Goal: Information Seeking & Learning: Compare options

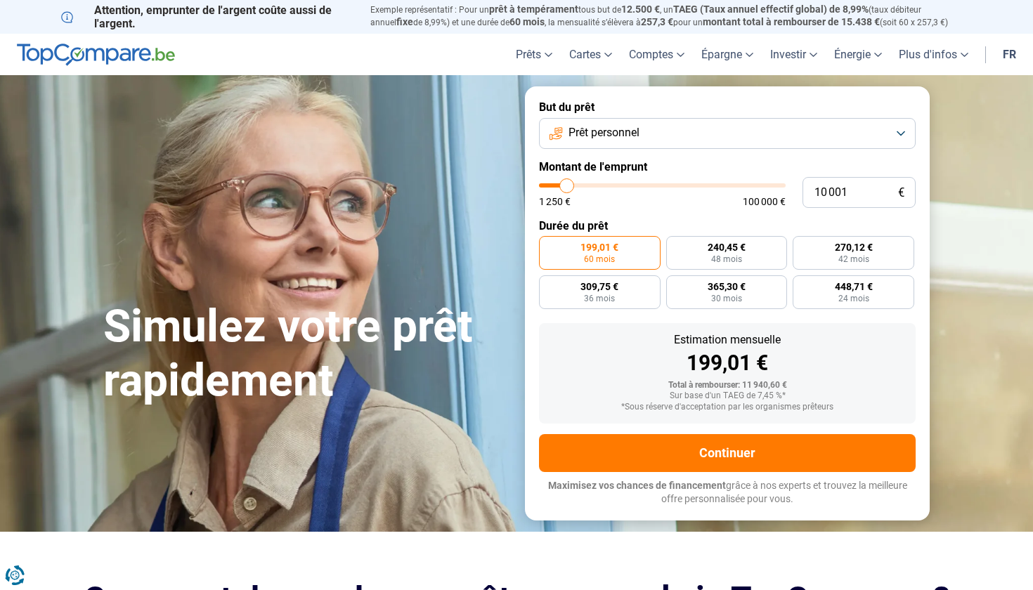
type input "8 250"
type input "8250"
type input "8 750"
type input "8750"
type input "9 000"
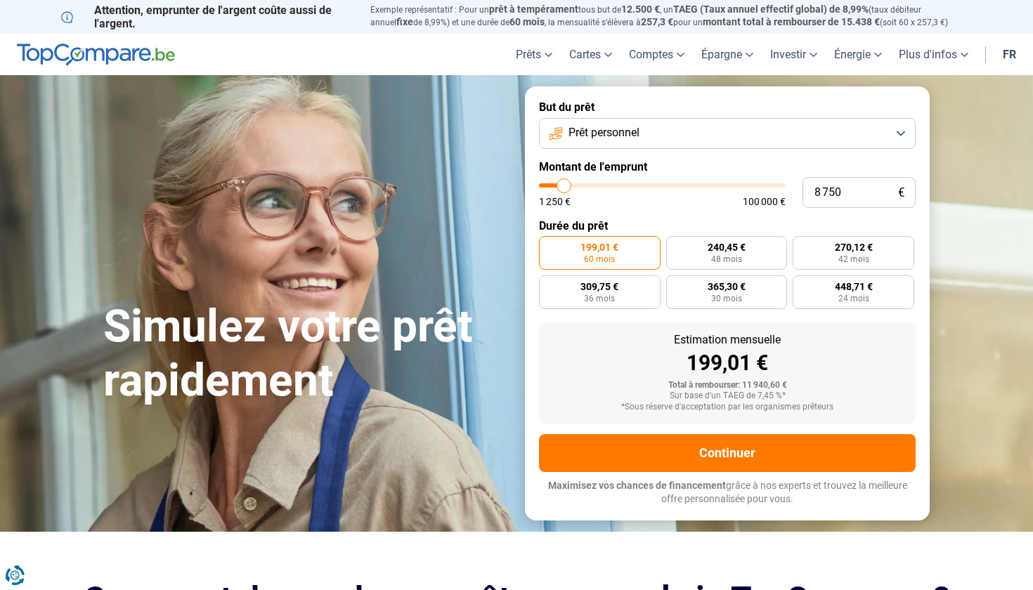
type input "9000"
type input "9 250"
type input "9250"
type input "9 500"
type input "9500"
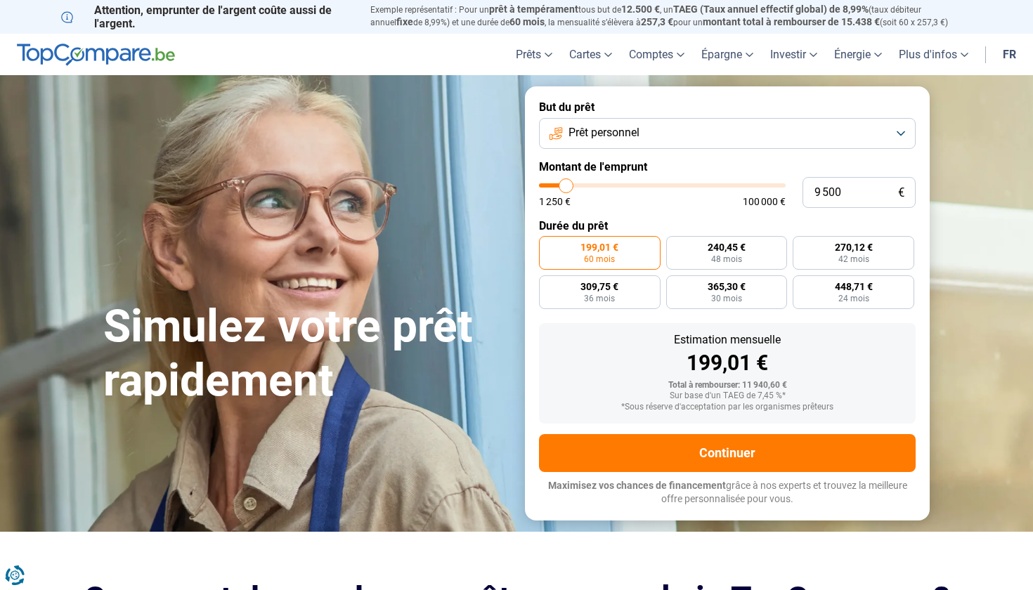
type input "9 750"
type input "9750"
type input "10 250"
type input "10250"
type input "10 500"
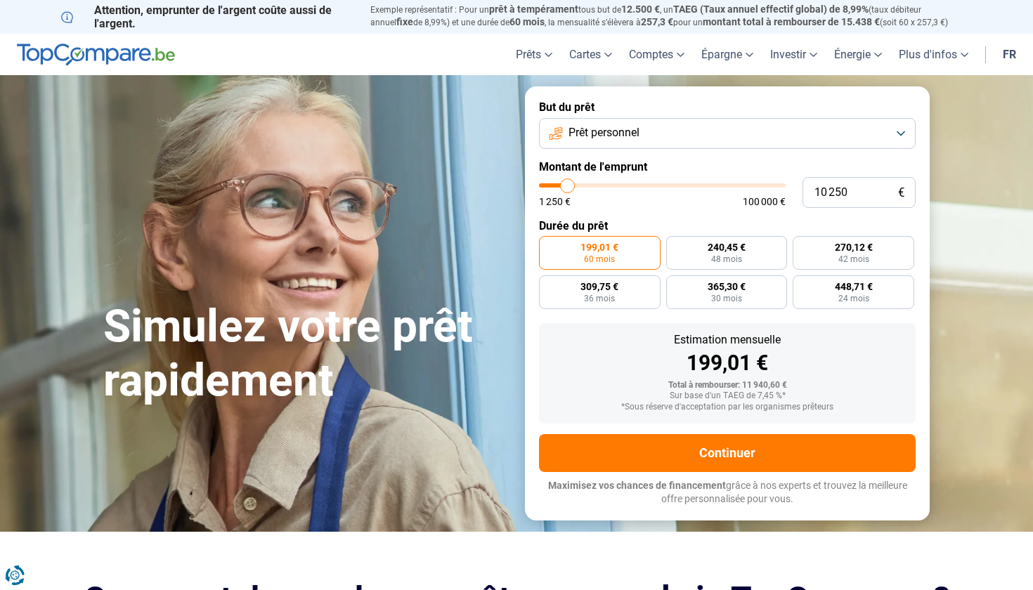
type input "10500"
type input "10 750"
type input "10750"
type input "11 000"
type input "11000"
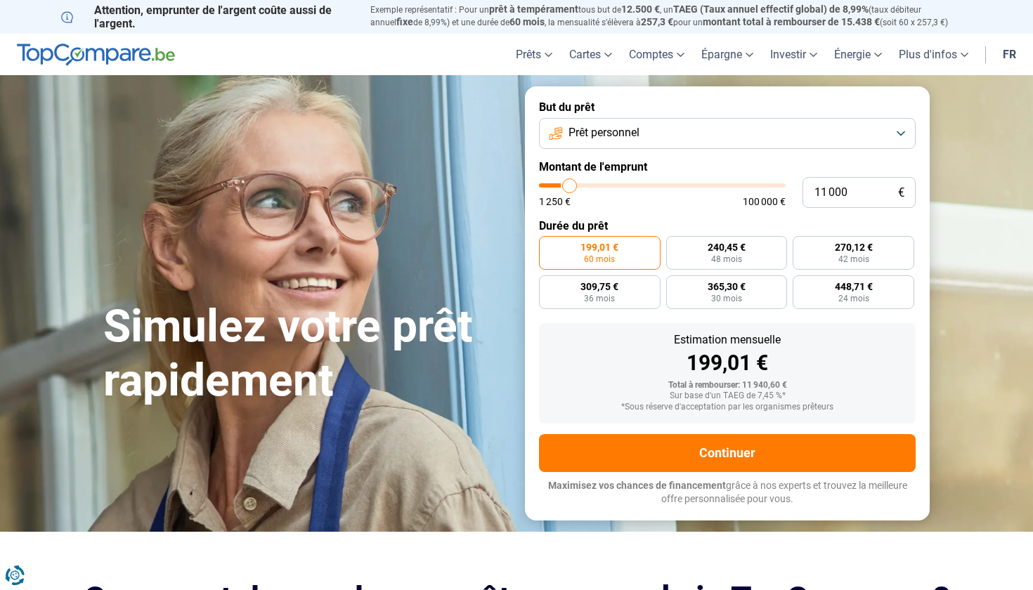
type input "11 250"
type input "11250"
type input "11 750"
type input "11750"
type input "12 000"
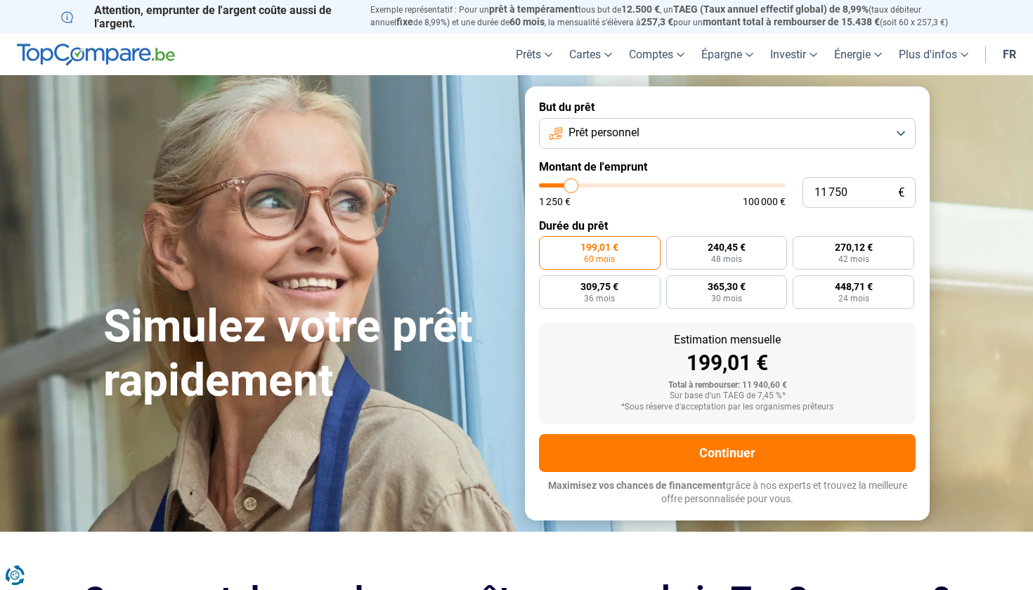
type input "12000"
type input "12 250"
type input "12250"
type input "12 750"
type input "12750"
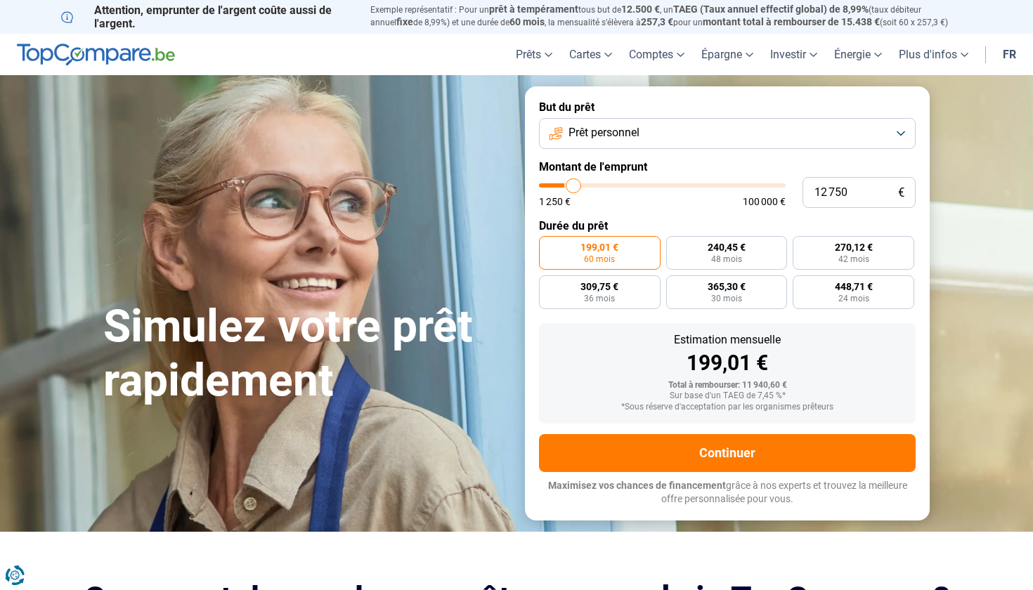
type input "13 250"
type input "13250"
type input "13 500"
type input "13500"
type input "13 750"
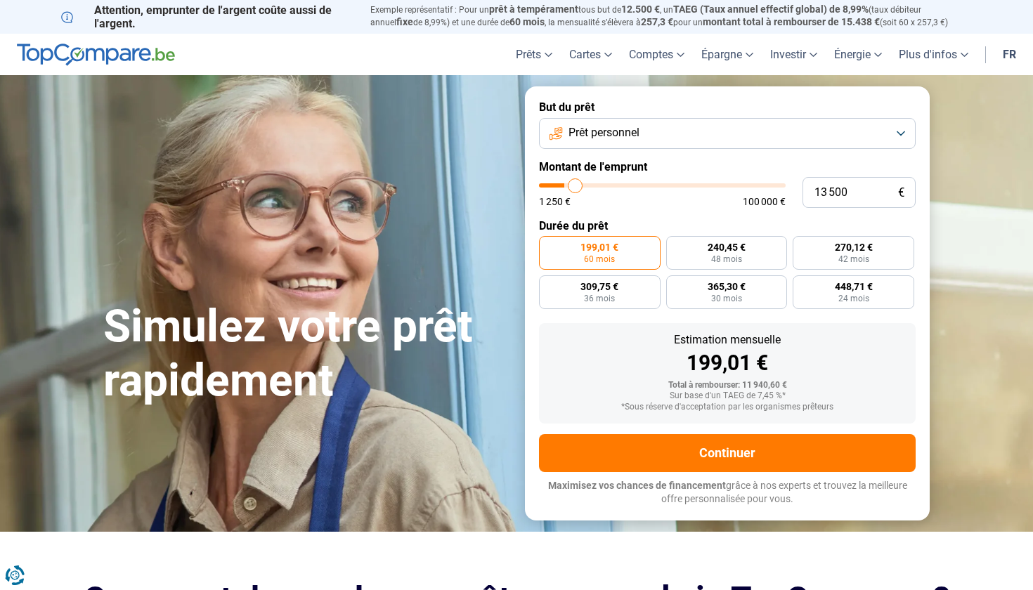
type input "13750"
type input "14 000"
type input "14000"
type input "14 250"
type input "14250"
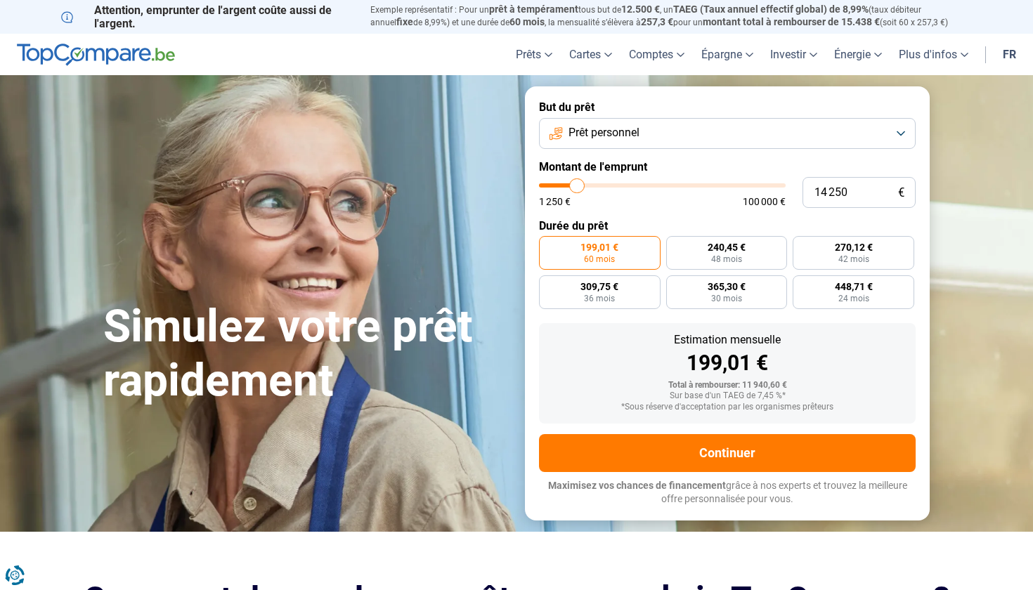
type input "14 750"
type input "14750"
type input "15 000"
type input "15000"
type input "14 750"
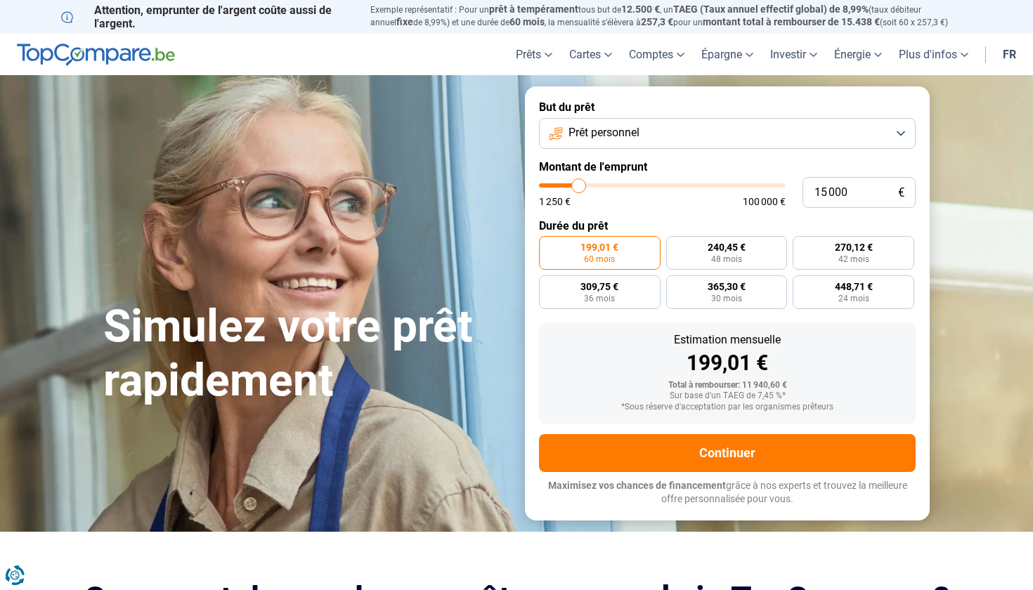
type input "14750"
type input "14 250"
type input "14250"
type input "14 000"
type input "14000"
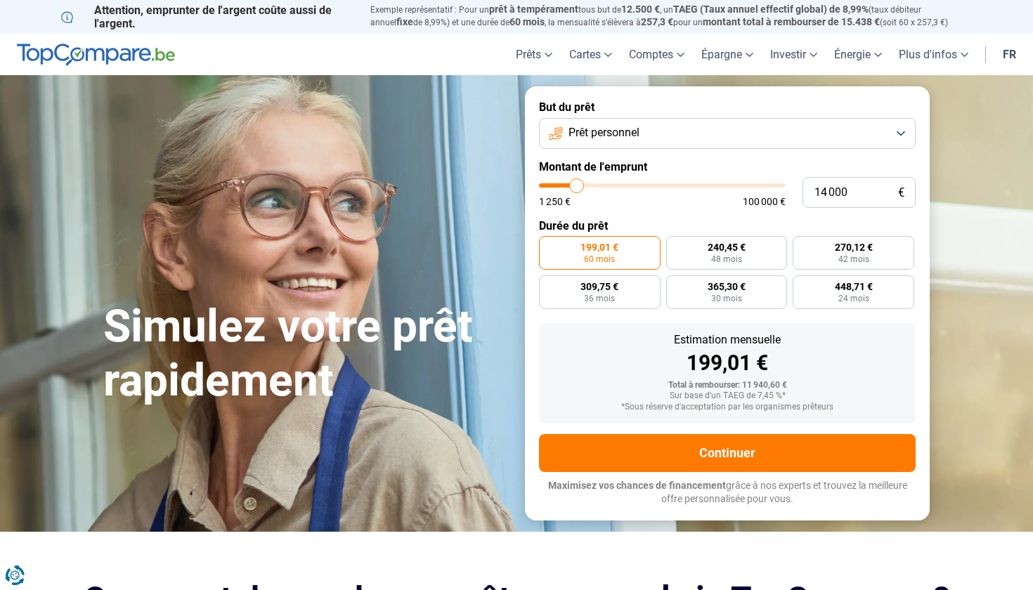
type input "13 750"
type input "13750"
type input "13 500"
type input "13500"
type input "13 250"
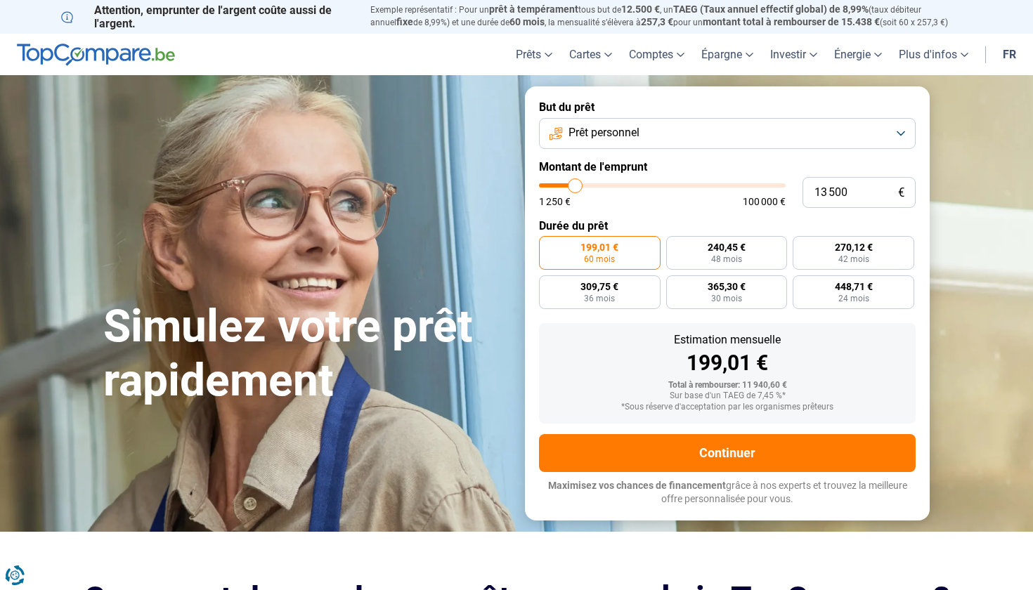
type input "13250"
type input "12 750"
type input "12750"
type input "12 500"
type input "12500"
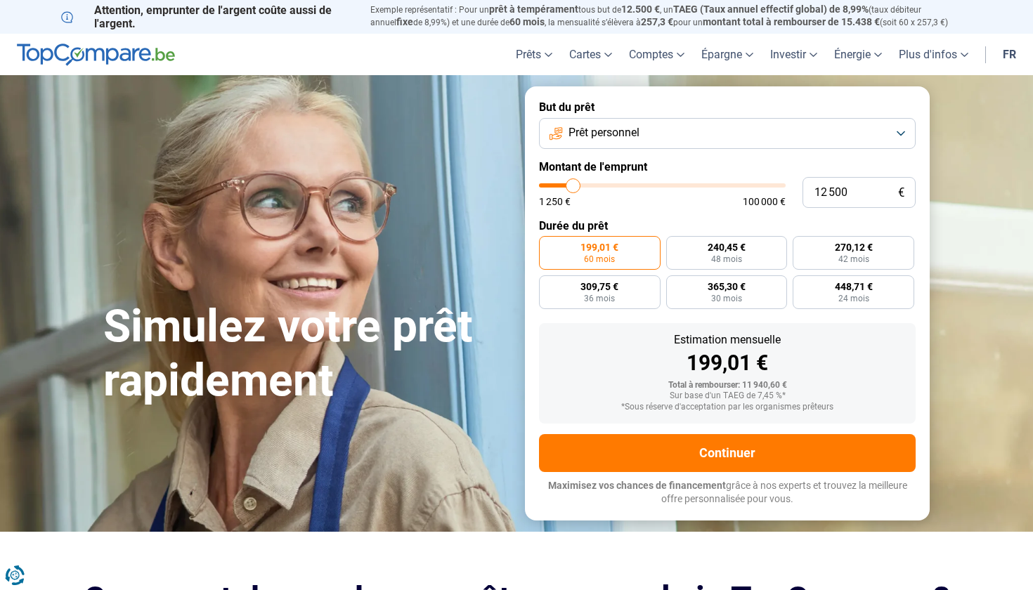
type input "12 250"
type input "12250"
type input "12 000"
type input "12000"
type input "11 750"
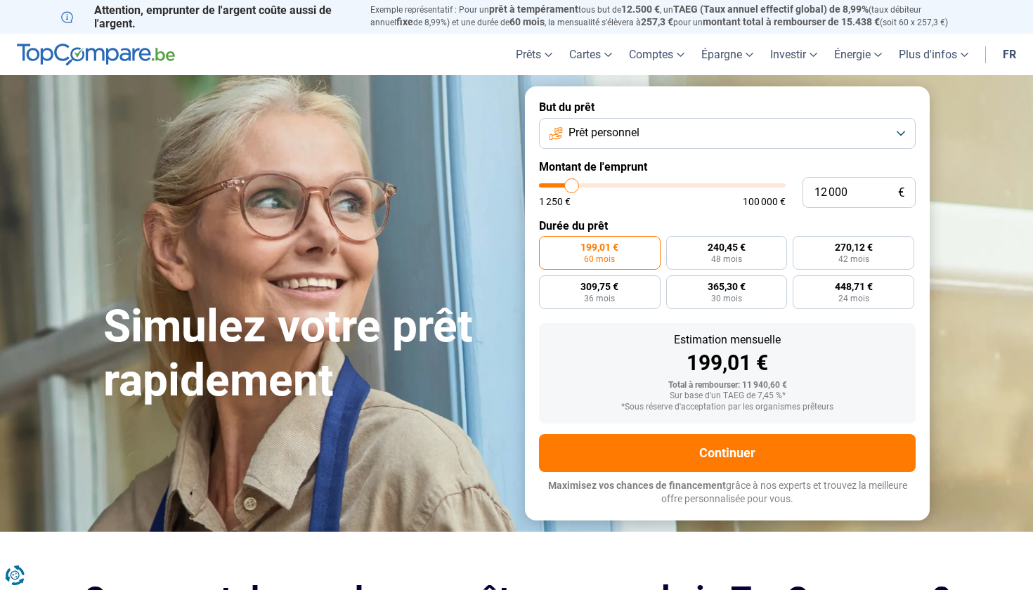
type input "11750"
type input "11 000"
type input "11000"
type input "10 750"
type input "10750"
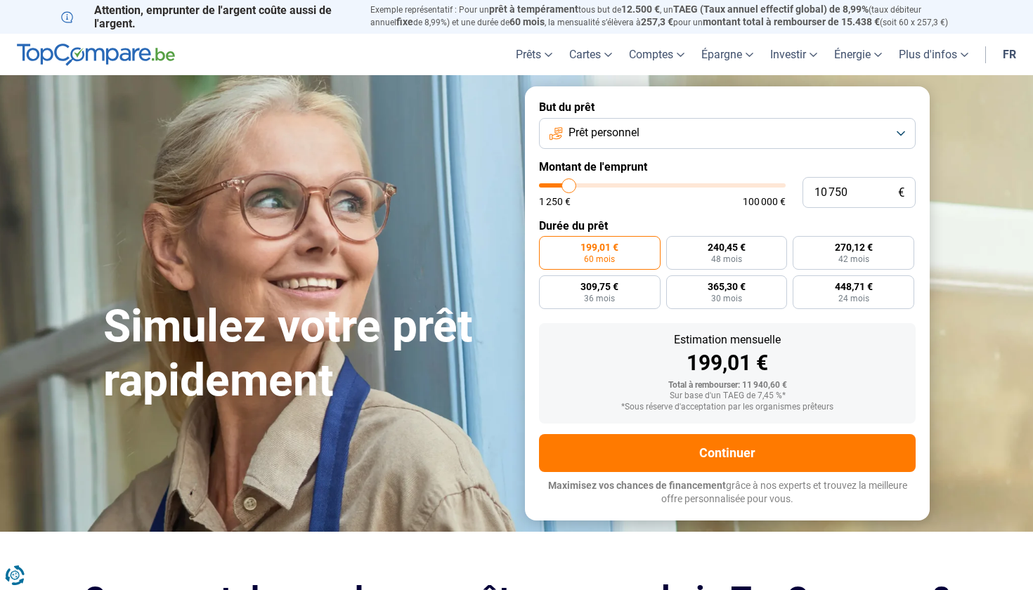
type input "10 500"
type input "10500"
type input "10 250"
type input "10250"
type input "9 750"
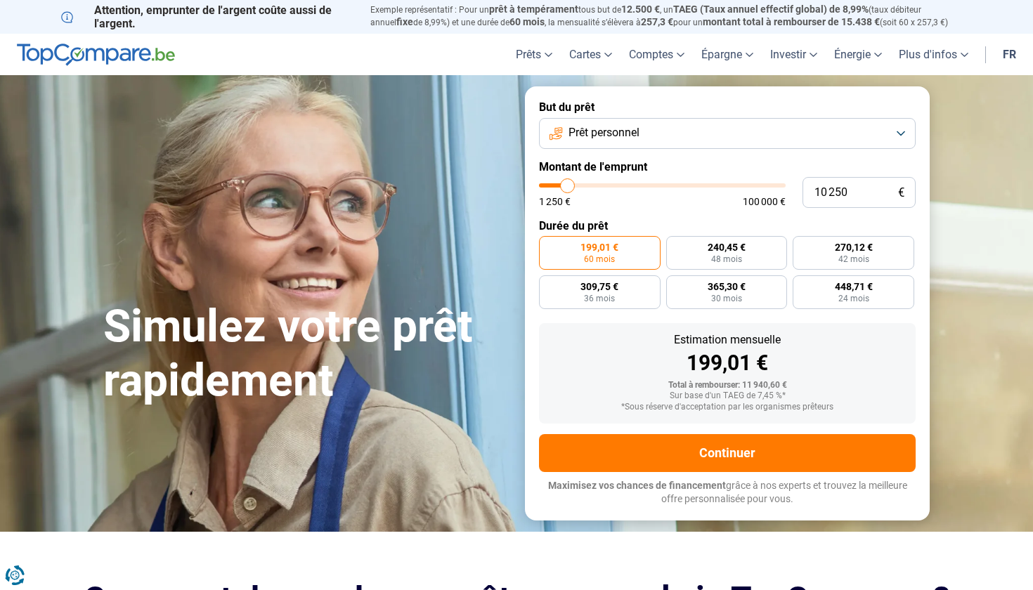
type input "9750"
type input "9 500"
type input "9500"
type input "9 250"
type input "9250"
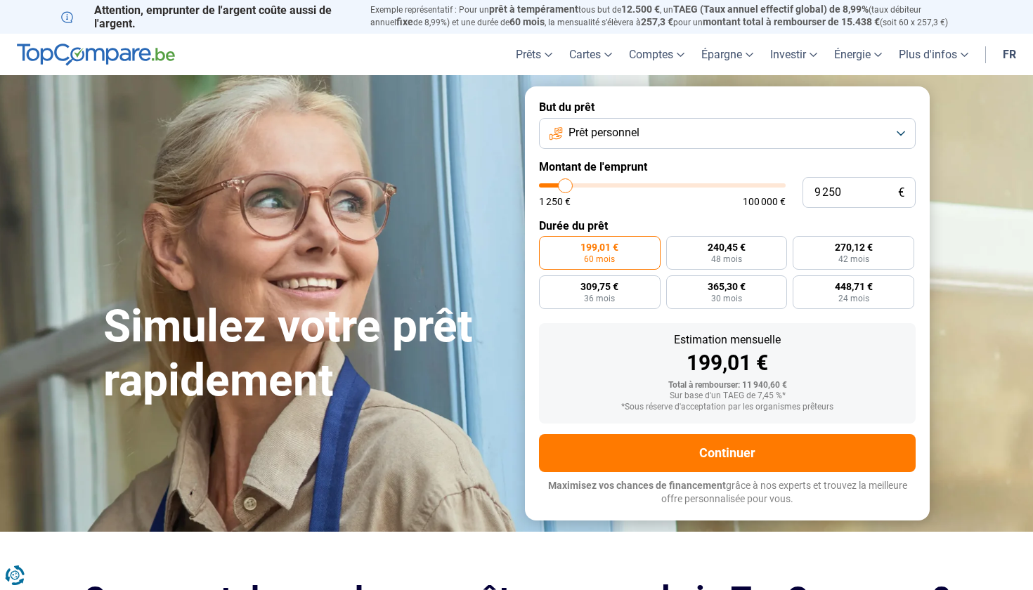
type input "9 000"
type input "9000"
type input "8 750"
type input "8750"
type input "8 250"
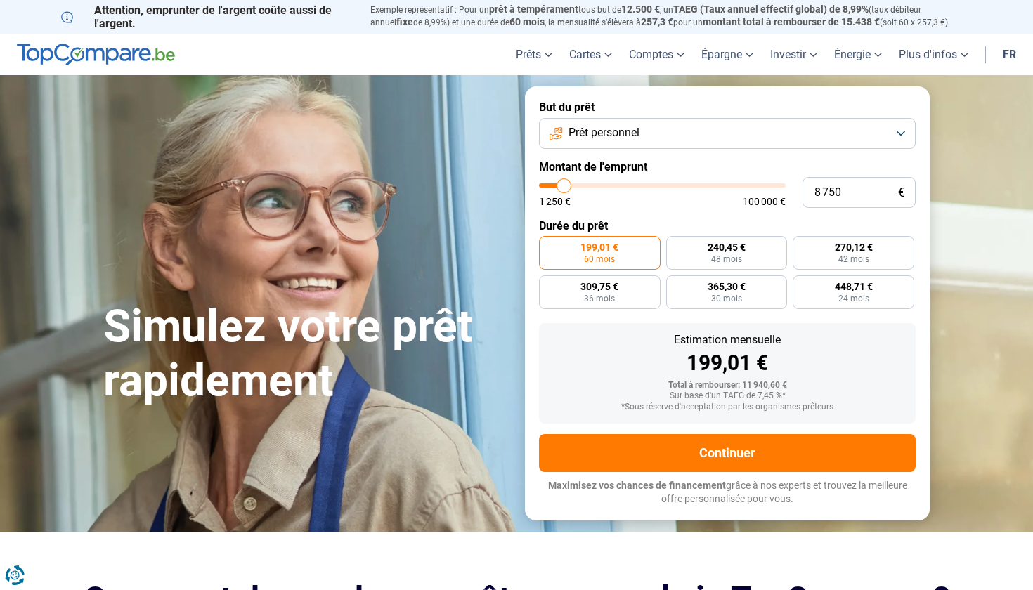
type input "8250"
type input "8 000"
type input "8000"
type input "7 750"
type input "7750"
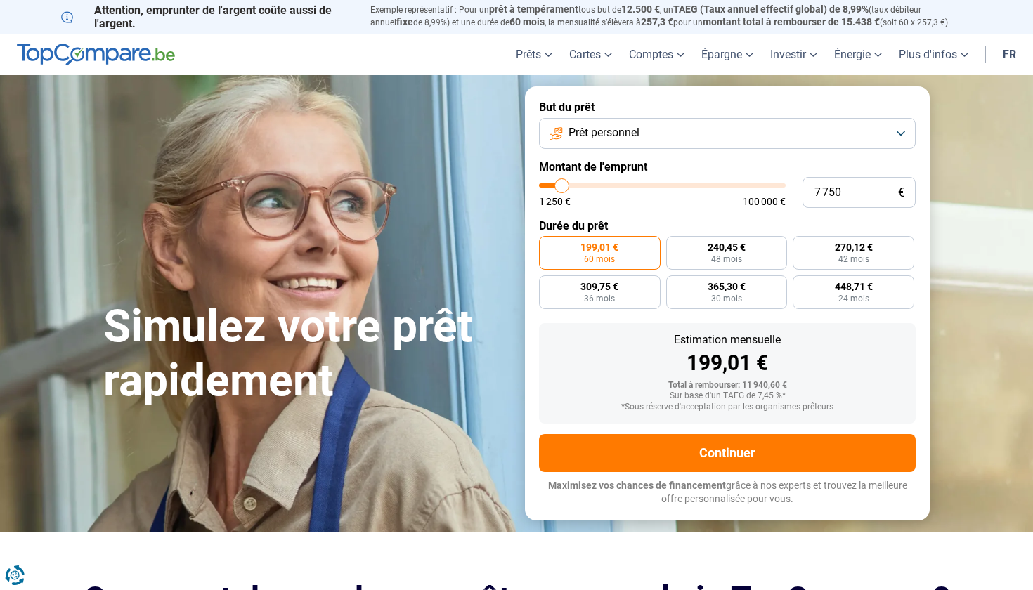
type input "7 250"
type input "7250"
type input "6 500"
type input "6500"
type input "6 250"
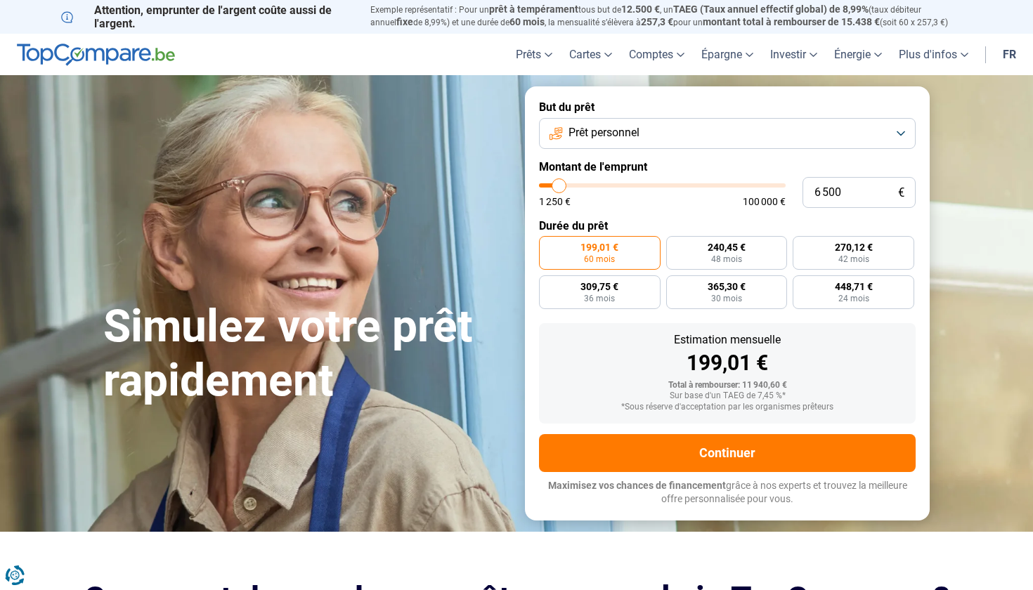
type input "6250"
type input "6 000"
type input "6000"
type input "5 750"
type input "5750"
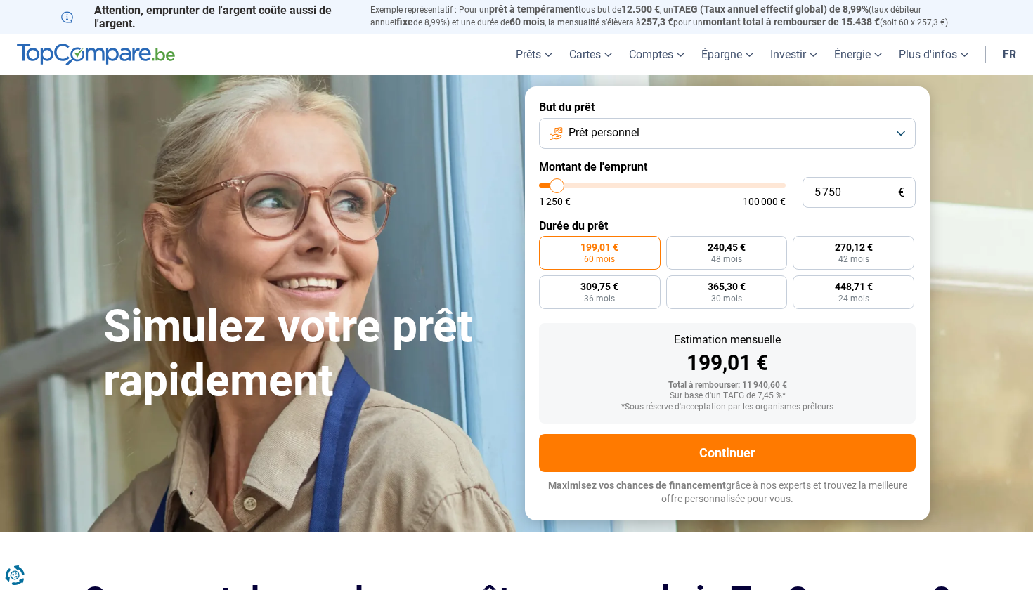
type input "5 250"
type input "5250"
type input "5 750"
type input "5750"
type input "6 000"
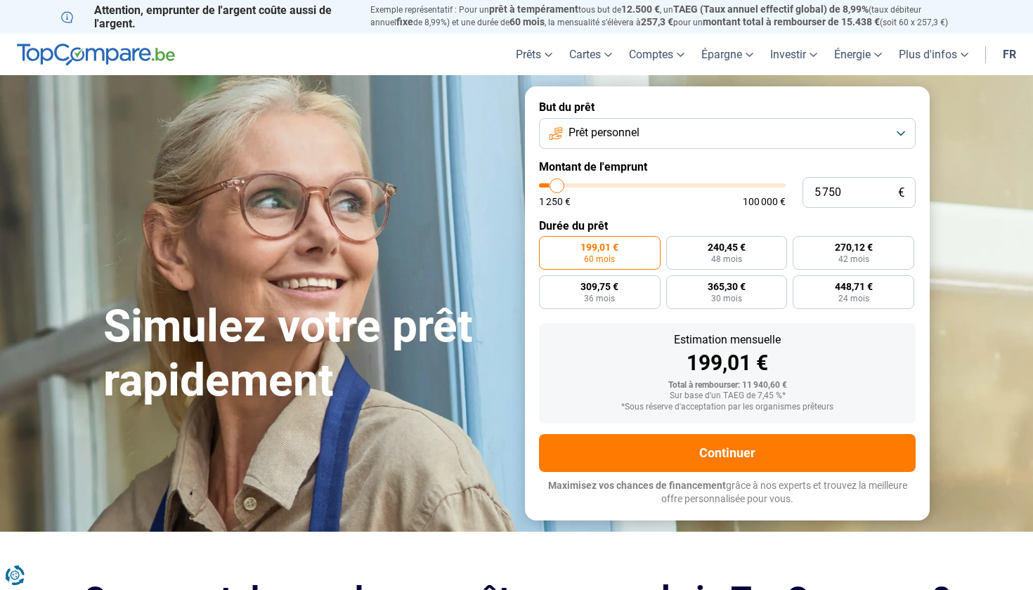
type input "6000"
type input "6 250"
type input "6250"
type input "6 500"
type input "6500"
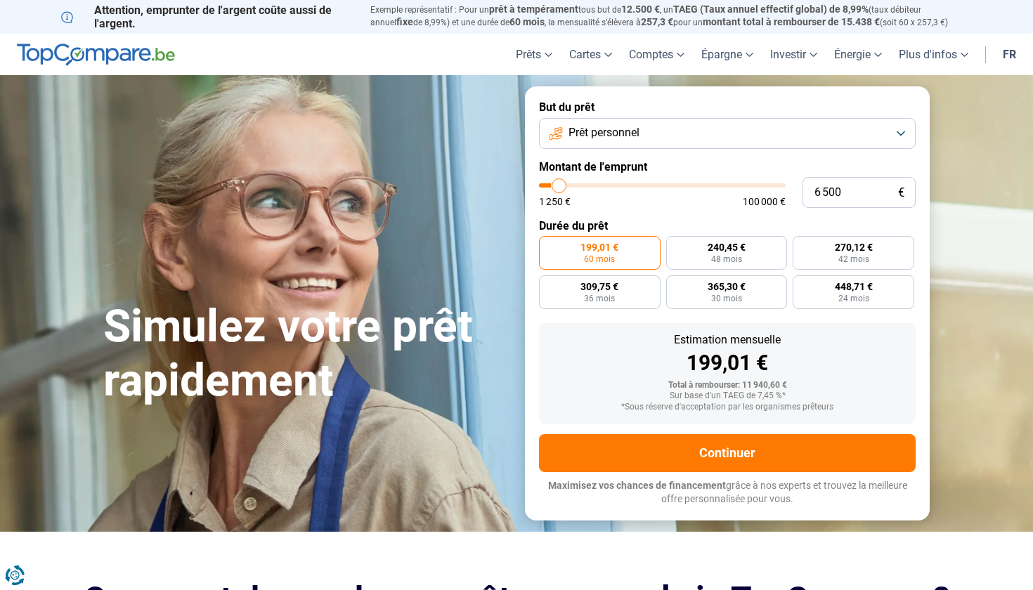
type input "6 750"
type input "6750"
type input "6 500"
type input "6500"
click at [559, 188] on input "range" at bounding box center [662, 185] width 247 height 4
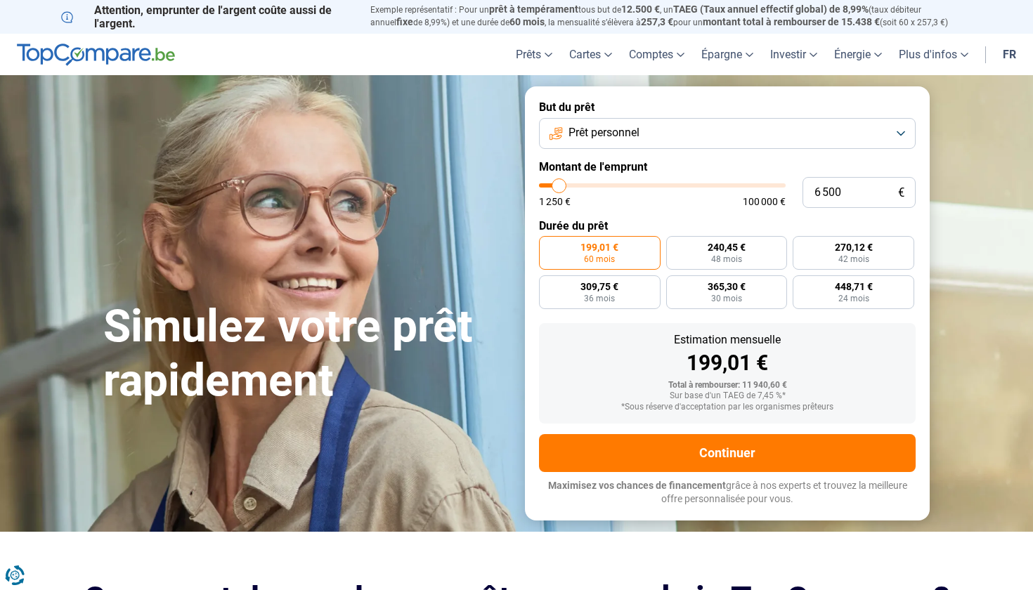
radio input "true"
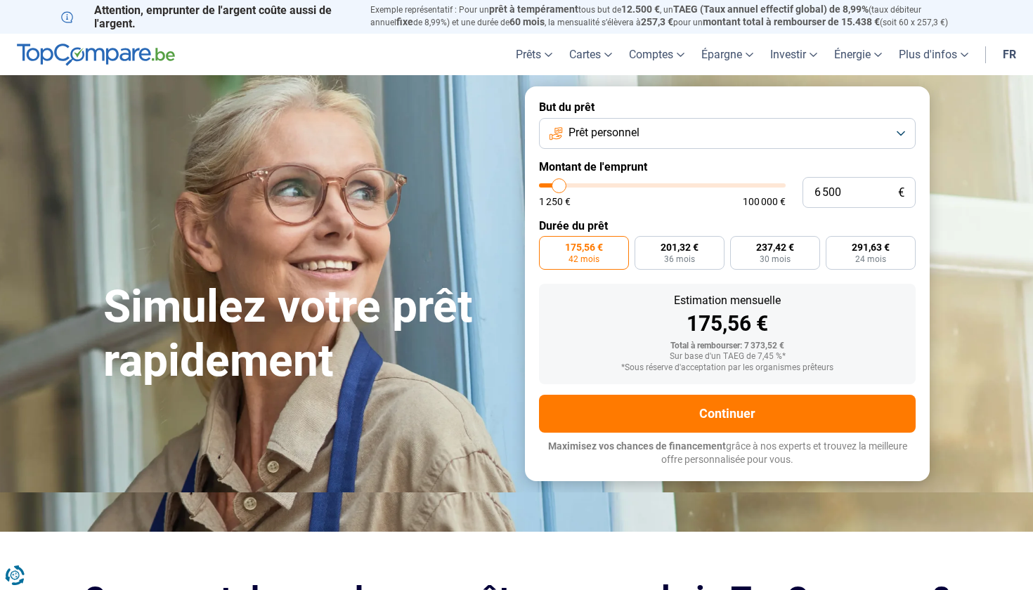
click at [652, 138] on button "Prêt personnel" at bounding box center [727, 133] width 377 height 31
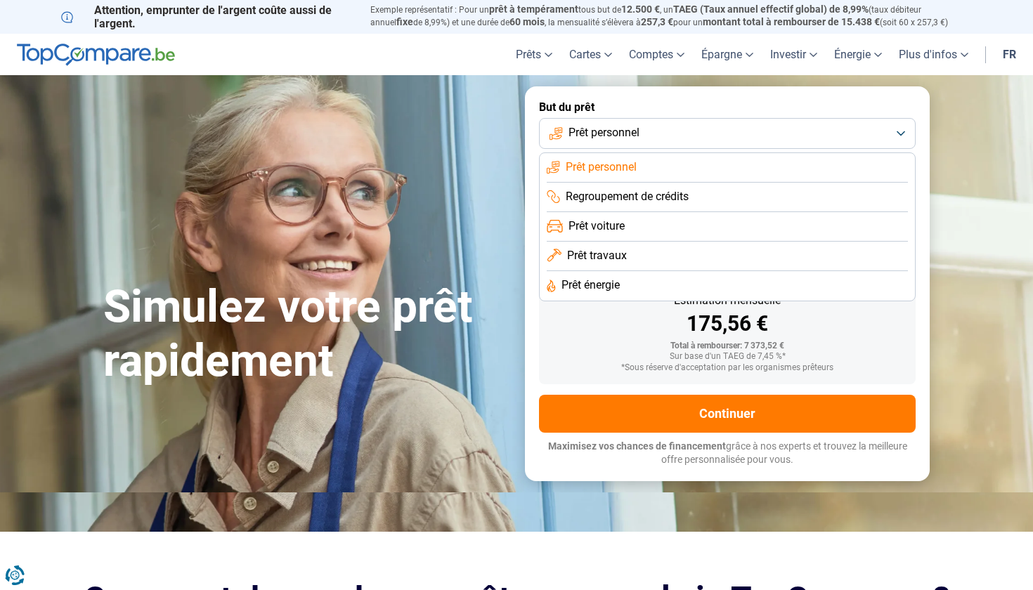
click at [618, 252] on span "Prêt travaux" at bounding box center [597, 255] width 60 height 15
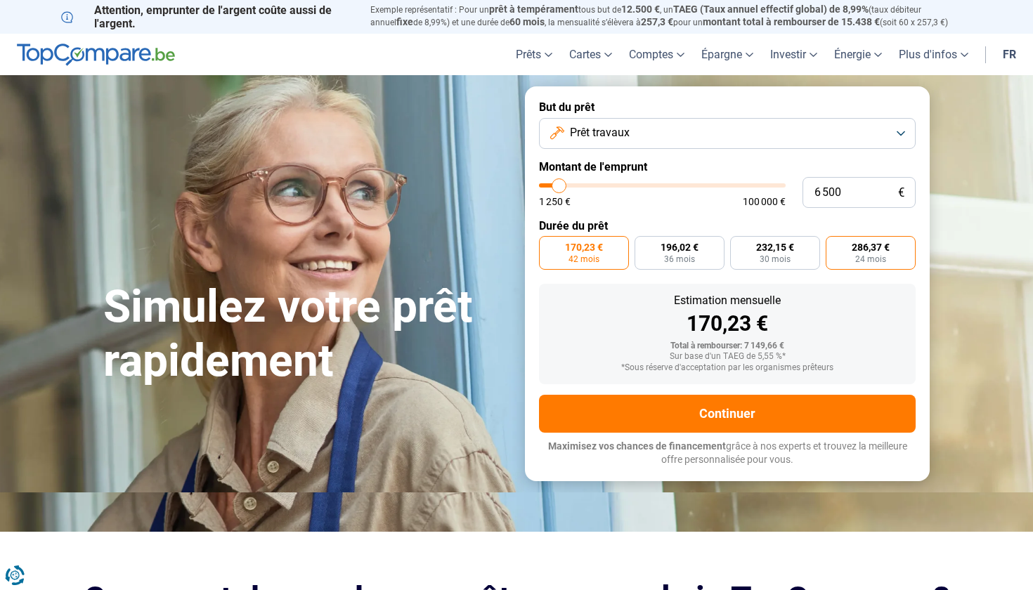
click at [864, 259] on span "24 mois" at bounding box center [870, 259] width 31 height 8
click at [835, 245] on input "286,37 € 24 mois" at bounding box center [830, 240] width 9 height 9
radio input "true"
click at [576, 253] on label "170,23 € 42 mois" at bounding box center [584, 253] width 90 height 34
click at [548, 245] on input "170,23 € 42 mois" at bounding box center [543, 240] width 9 height 9
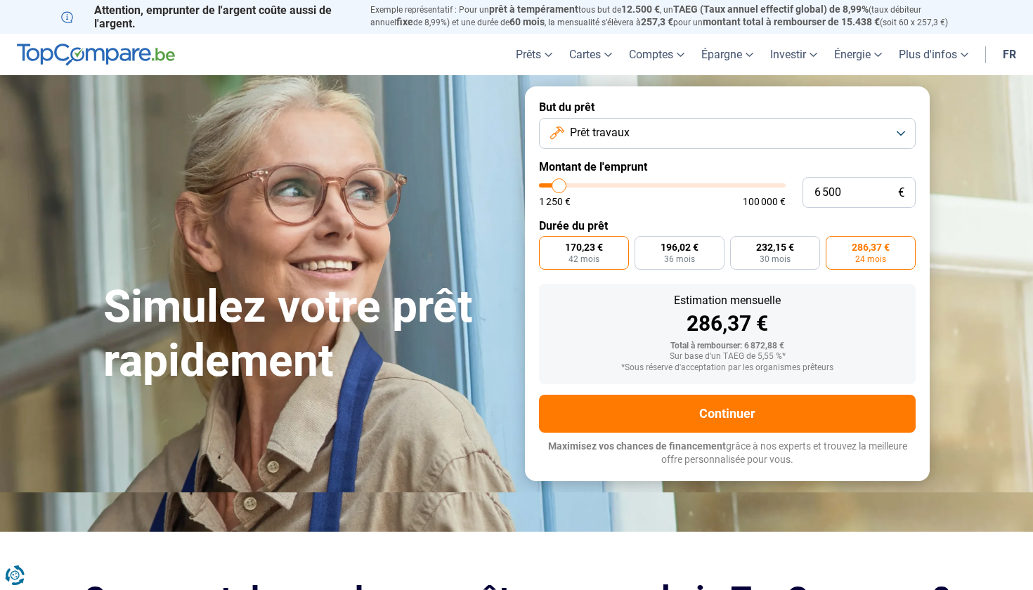
radio input "true"
click at [869, 253] on label "286,37 € 24 mois" at bounding box center [871, 253] width 90 height 34
click at [835, 245] on input "286,37 € 24 mois" at bounding box center [830, 240] width 9 height 9
radio input "true"
click at [588, 264] on label "170,23 € 42 mois" at bounding box center [584, 253] width 90 height 34
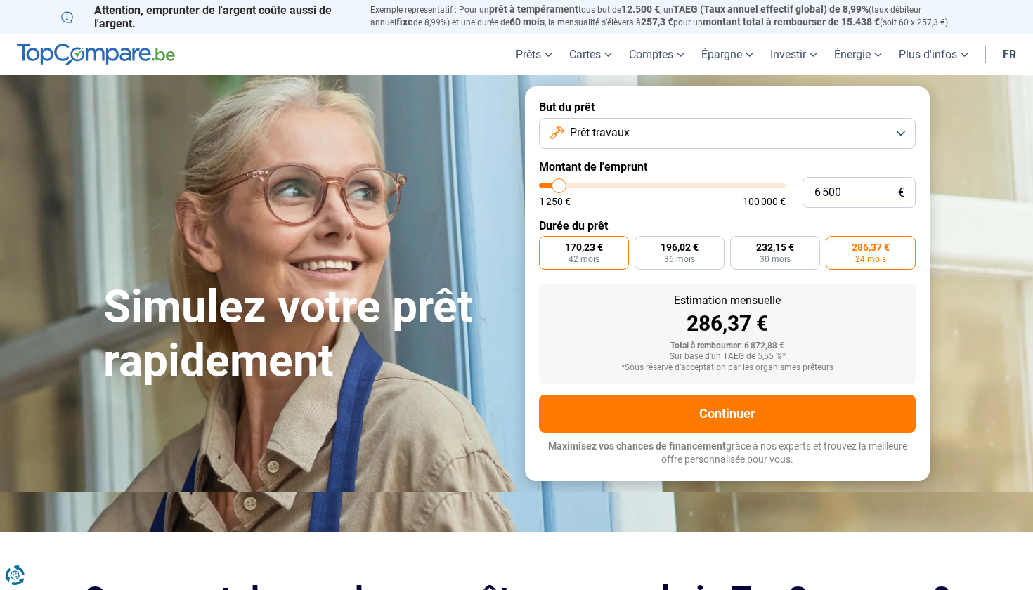
click at [548, 245] on input "170,23 € 42 mois" at bounding box center [543, 240] width 9 height 9
radio input "true"
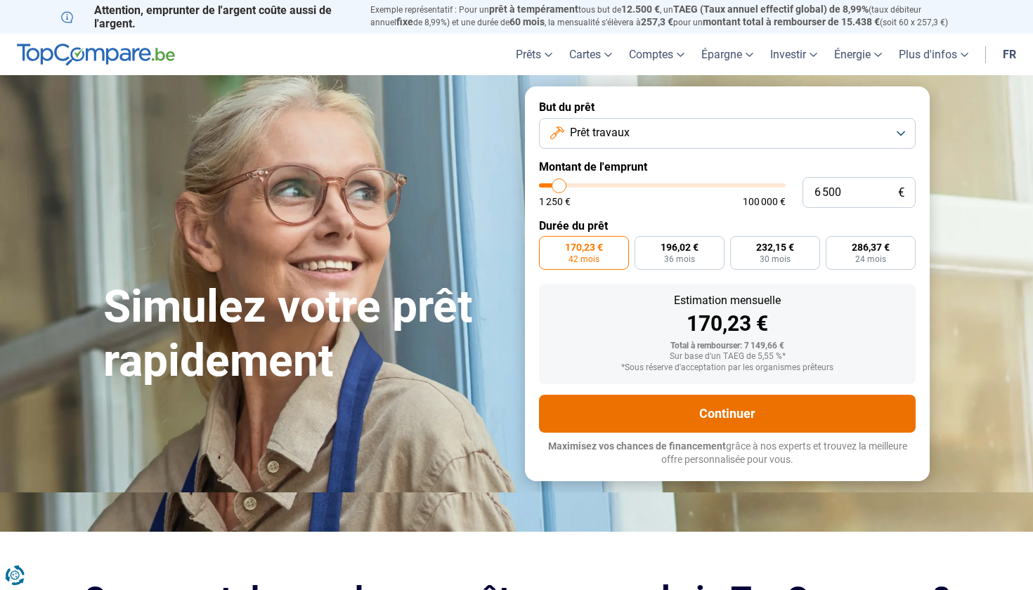
click at [772, 417] on button "Continuer" at bounding box center [727, 414] width 377 height 38
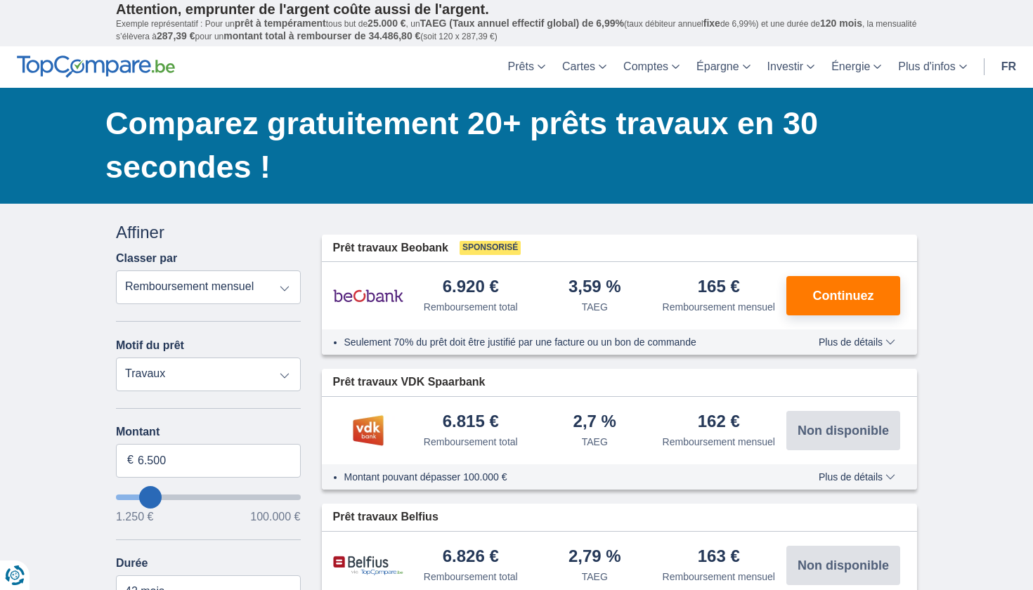
scroll to position [-1, 0]
